Goal: Transaction & Acquisition: Purchase product/service

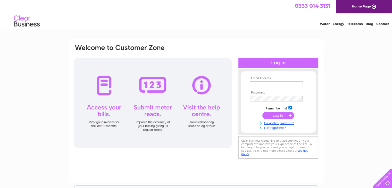
click at [290, 85] on input "text" at bounding box center [276, 84] width 53 height 6
type input "jennybonnar@aol.com"
click at [262, 112] on input "submit" at bounding box center [278, 115] width 32 height 7
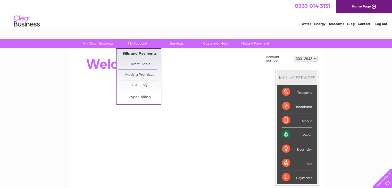
click at [144, 54] on link "Bills and Payments" at bounding box center [139, 54] width 42 height 10
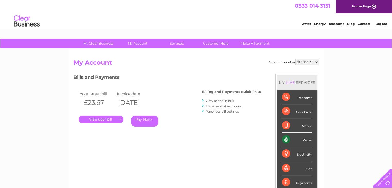
click at [142, 123] on link "Pay Here" at bounding box center [144, 121] width 27 height 11
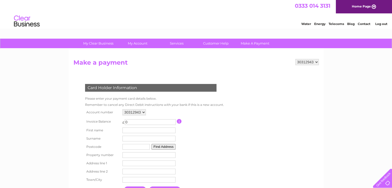
click at [142, 123] on input "0" at bounding box center [150, 122] width 51 height 6
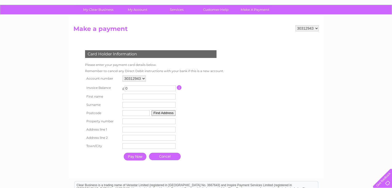
scroll to position [36, 0]
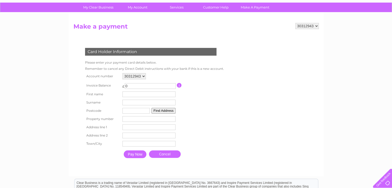
click at [179, 86] on input "button" at bounding box center [179, 85] width 5 height 5
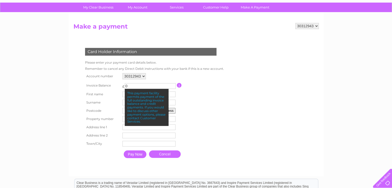
click at [179, 86] on input "button" at bounding box center [179, 85] width 5 height 5
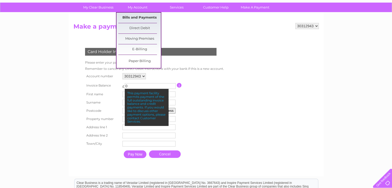
click at [135, 16] on link "Bills and Payments" at bounding box center [139, 18] width 42 height 10
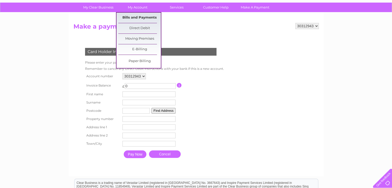
click at [135, 16] on link "Bills and Payments" at bounding box center [139, 18] width 42 height 10
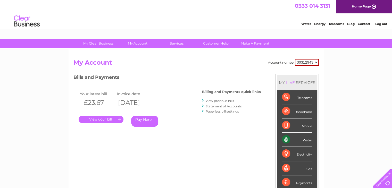
click at [153, 124] on link "Pay Here" at bounding box center [144, 121] width 27 height 11
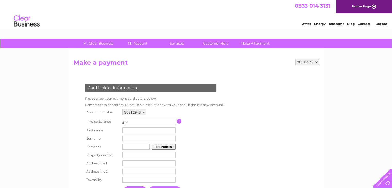
click at [150, 120] on input "0" at bounding box center [150, 122] width 51 height 6
type input "23.67"
click at [153, 130] on input "text" at bounding box center [150, 130] width 54 height 6
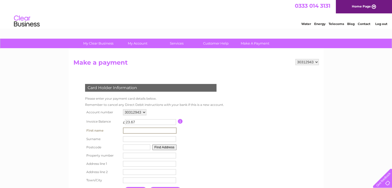
type input "Jenny"
type input "Bonnar"
click at [146, 148] on input "TD1 2QN" at bounding box center [135, 147] width 27 height 6
type input "TD6 0AY"
click at [165, 147] on button "Find Address" at bounding box center [163, 147] width 24 height 6
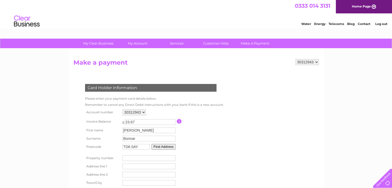
click at [165, 147] on button "Find Address" at bounding box center [163, 147] width 24 height 6
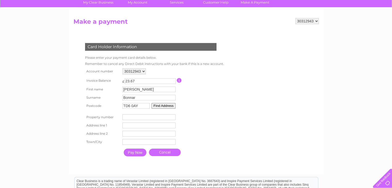
scroll to position [41, 0]
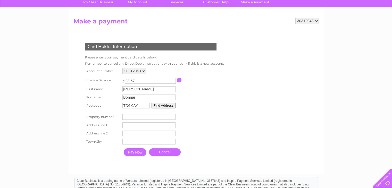
click at [164, 118] on input "number" at bounding box center [148, 117] width 53 height 6
click at [169, 106] on button "Find Address" at bounding box center [163, 106] width 24 height 6
click at [158, 125] on input "text" at bounding box center [150, 125] width 54 height 6
type input "U"
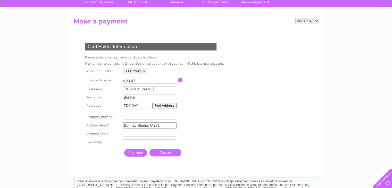
type input "Bonnay Studio, Unit 1"
type input "Tweed Horizons Business Centre"
type input "Newtown St Boswells"
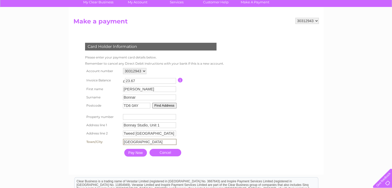
click at [134, 155] on input "Pay Now" at bounding box center [135, 153] width 23 height 8
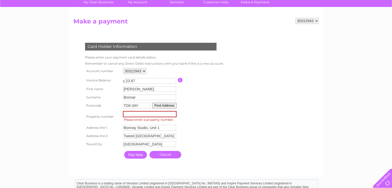
click at [162, 116] on input "number" at bounding box center [150, 114] width 54 height 6
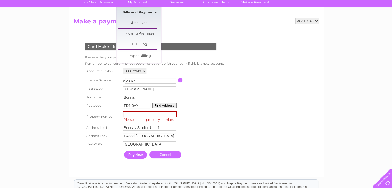
click at [133, 9] on link "Bills and Payments" at bounding box center [139, 12] width 42 height 10
click at [135, 45] on link "E-Billing" at bounding box center [139, 44] width 42 height 10
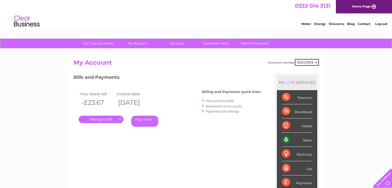
click at [226, 101] on link "View previous bills" at bounding box center [220, 101] width 28 height 4
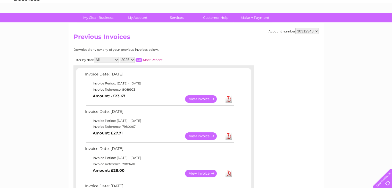
scroll to position [21, 0]
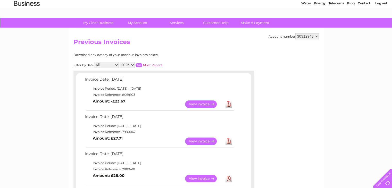
click at [200, 104] on link "View" at bounding box center [204, 103] width 38 height 7
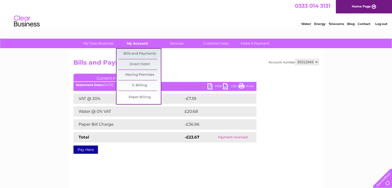
click at [141, 44] on link "My Account" at bounding box center [137, 44] width 42 height 10
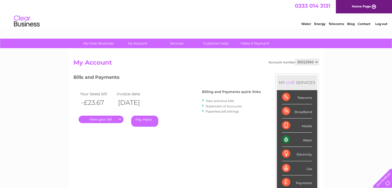
click at [63, 121] on div "My Clear Business Login Details My Details My Preferences Link Account My Accou…" at bounding box center [196, 173] width 392 height 269
